Goal: Information Seeking & Learning: Learn about a topic

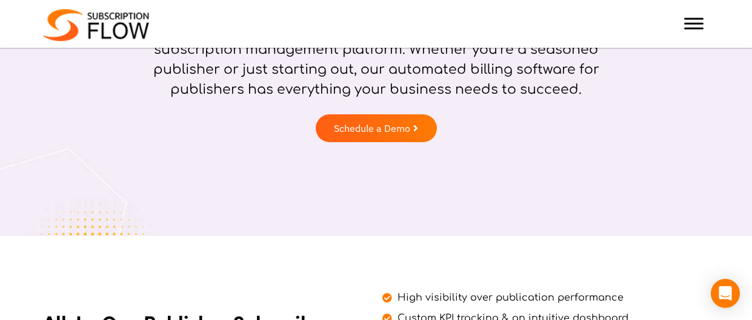
scroll to position [1068, 0]
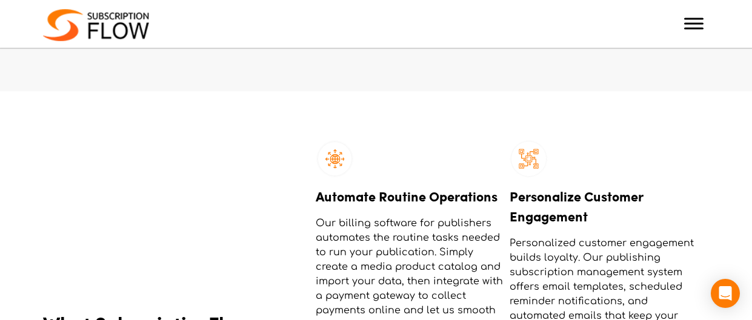
click at [700, 21] on span "Toggle Menu" at bounding box center [693, 24] width 19 height 12
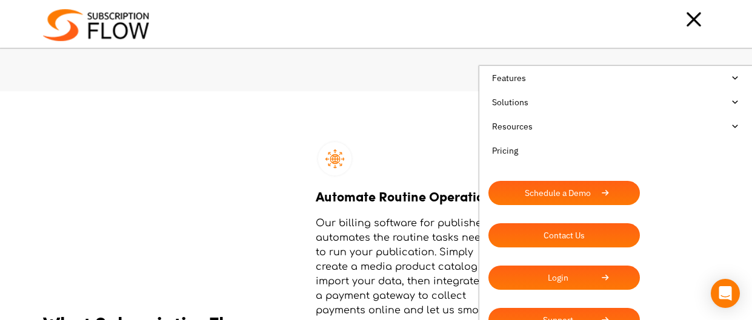
click at [667, 98] on link "Solutions" at bounding box center [615, 102] width 254 height 24
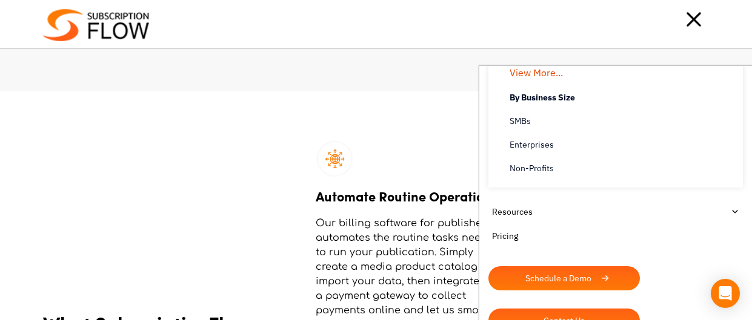
scroll to position [567, 0]
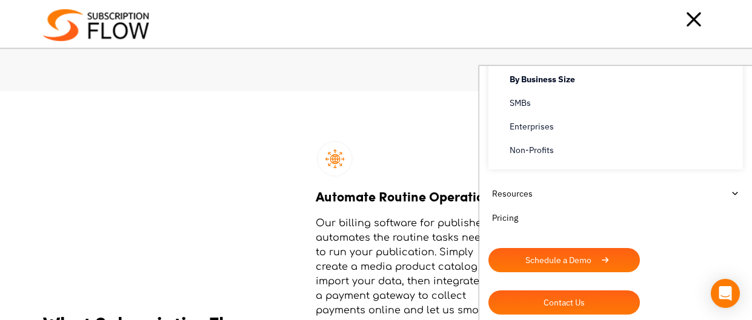
click at [512, 220] on link "Pricing" at bounding box center [615, 218] width 254 height 24
